Goal: Task Accomplishment & Management: Manage account settings

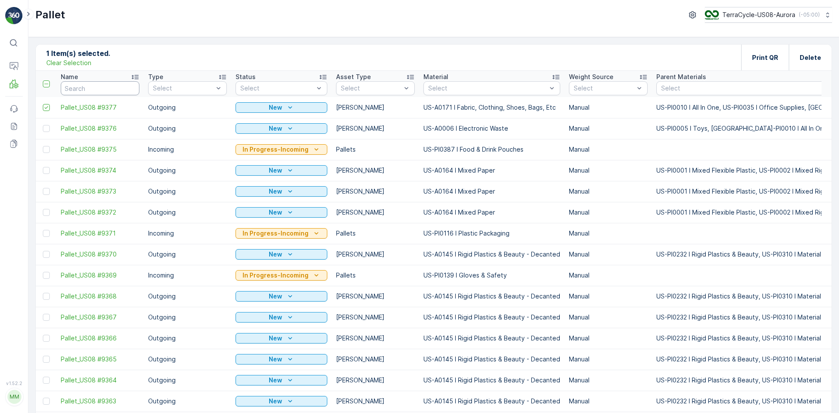
click at [108, 84] on input "text" at bounding box center [100, 88] width 79 height 14
click at [81, 59] on p "Clear Selection" at bounding box center [68, 63] width 45 height 9
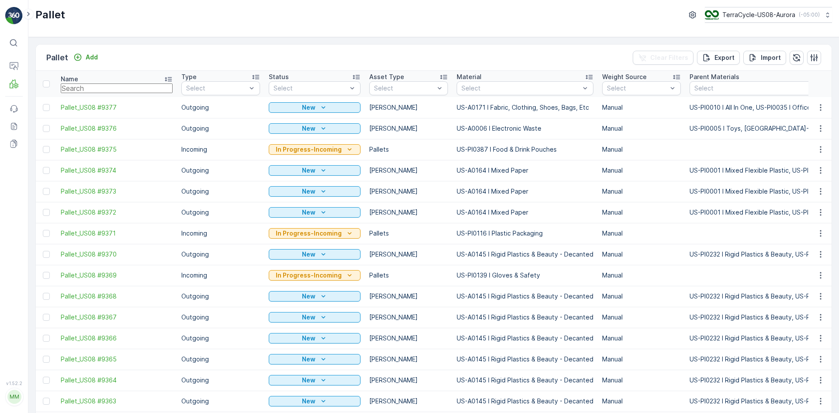
click at [104, 91] on input "text" at bounding box center [117, 89] width 112 height 10
type input "SC"
type input "SC80"
click at [104, 91] on input "SC80" at bounding box center [117, 89] width 112 height 10
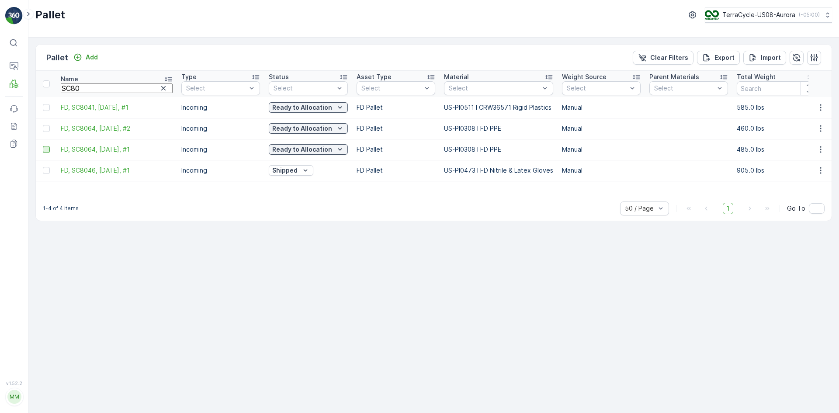
click at [46, 150] on div at bounding box center [46, 149] width 7 height 7
click at [43, 146] on input "checkbox" at bounding box center [43, 146] width 0 height 0
click at [45, 129] on div at bounding box center [46, 128] width 7 height 7
click at [43, 125] on input "checkbox" at bounding box center [43, 125] width 0 height 0
click at [757, 61] on p "Print QR" at bounding box center [765, 57] width 26 height 9
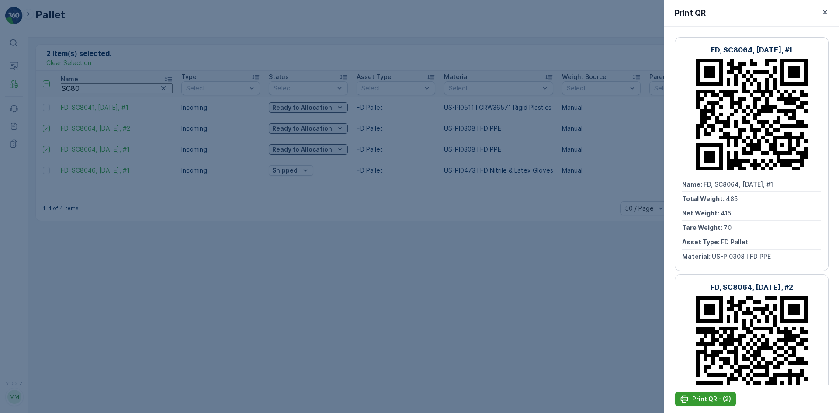
click at [713, 399] on p "Print QR - (2)" at bounding box center [711, 399] width 39 height 9
click at [608, 320] on div at bounding box center [419, 206] width 839 height 413
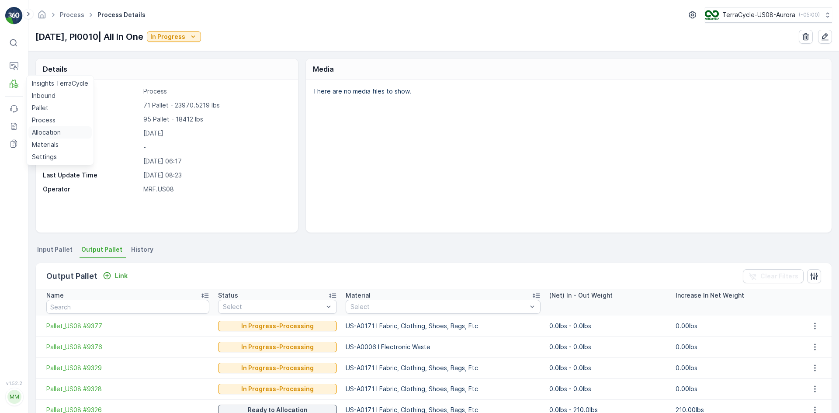
click at [42, 130] on p "Allocation" at bounding box center [46, 132] width 29 height 9
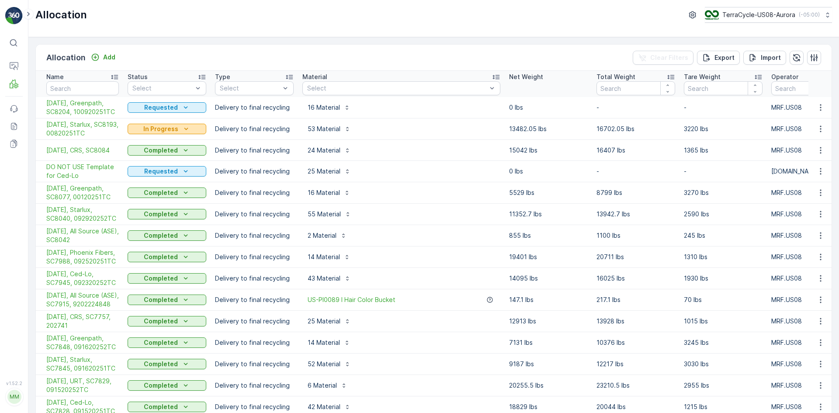
click at [157, 126] on p "In Progress" at bounding box center [160, 129] width 35 height 9
click at [156, 166] on span "Completed" at bounding box center [149, 166] width 33 height 9
click at [820, 132] on icon "button" at bounding box center [820, 129] width 1 height 7
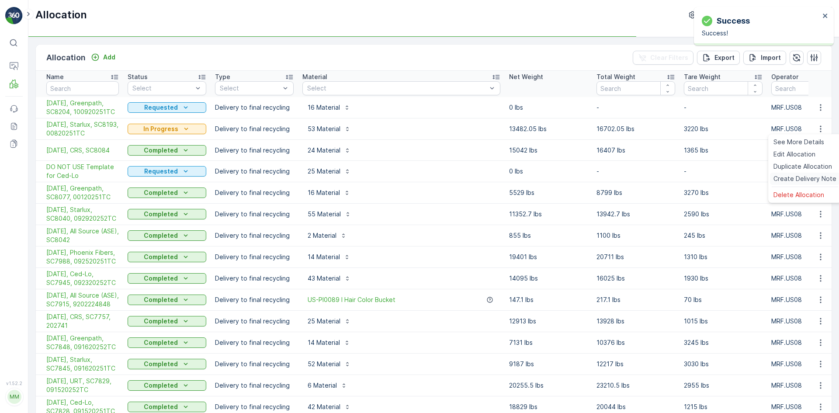
click at [803, 178] on span "Create Delivery Note" at bounding box center [805, 178] width 63 height 9
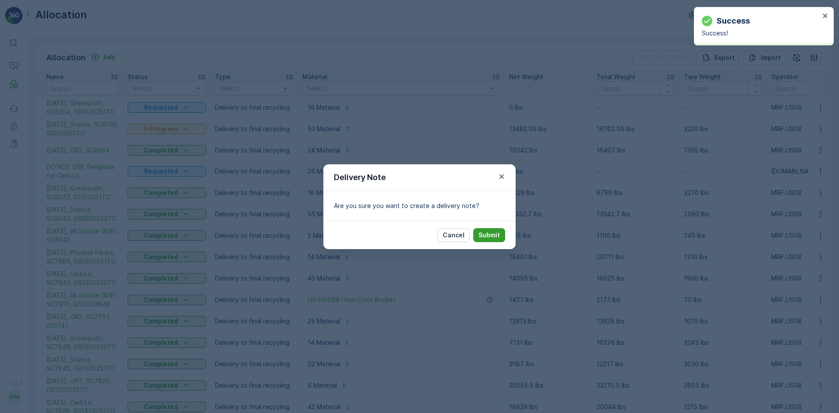
click at [496, 233] on p "Submit" at bounding box center [489, 235] width 21 height 9
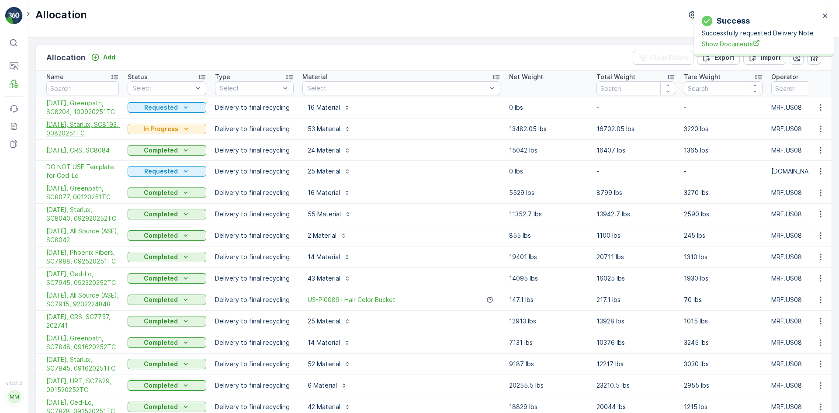
click at [86, 134] on span "[DATE], Starlux, SC8193, 00820251TC" at bounding box center [82, 128] width 73 height 17
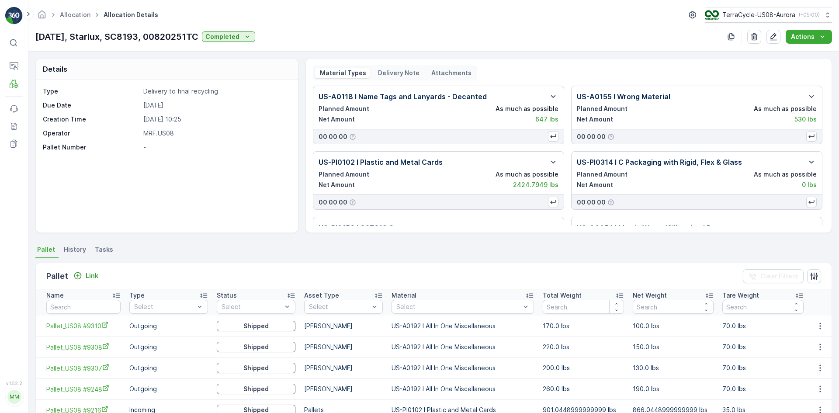
click at [379, 71] on p "Delivery Note" at bounding box center [398, 73] width 43 height 9
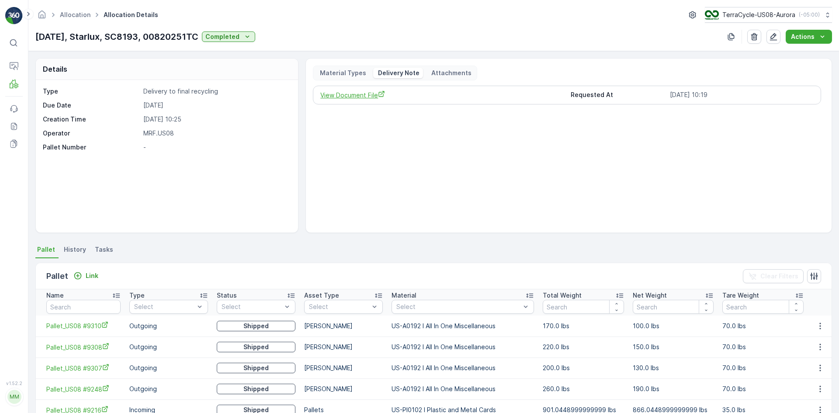
click at [360, 91] on span "View Document File" at bounding box center [441, 94] width 243 height 9
click at [51, 118] on p "Process" at bounding box center [44, 120] width 24 height 9
